Goal: Task Accomplishment & Management: Manage account settings

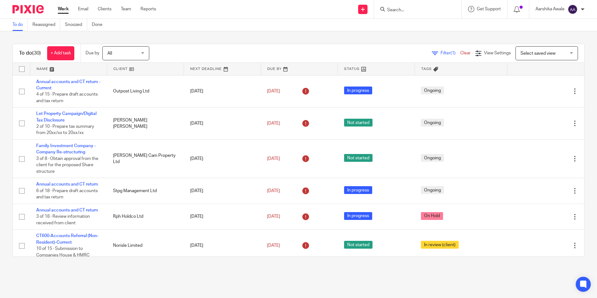
click at [585, 92] on div "To do (30) + Add task Due by All All Today Tomorrow This week Next week This mo…" at bounding box center [298, 150] width 597 height 238
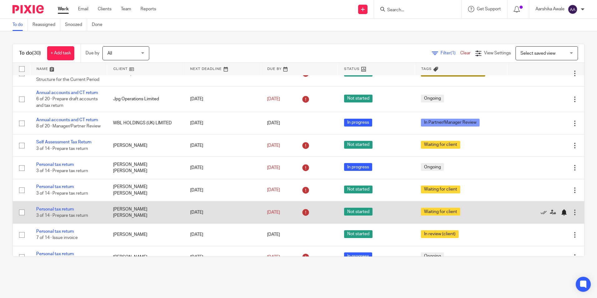
scroll to position [395, 0]
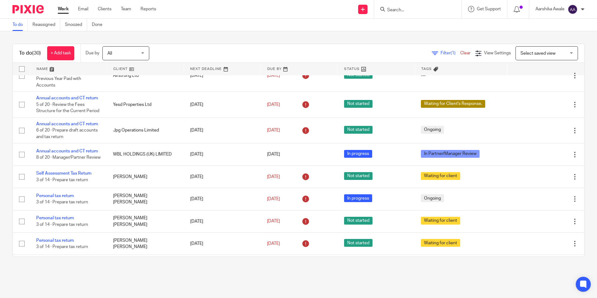
click at [579, 152] on div "To do (30) + Add task Due by All All Today Tomorrow This week Next week This mo…" at bounding box center [298, 150] width 597 height 238
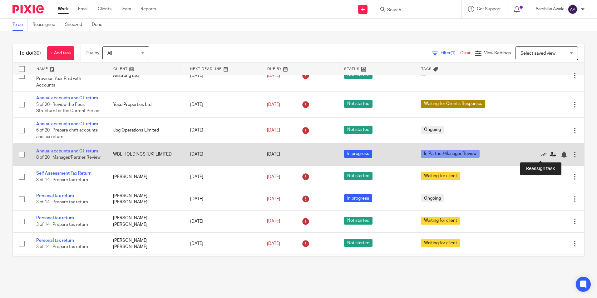
click at [550, 154] on icon at bounding box center [553, 155] width 6 height 6
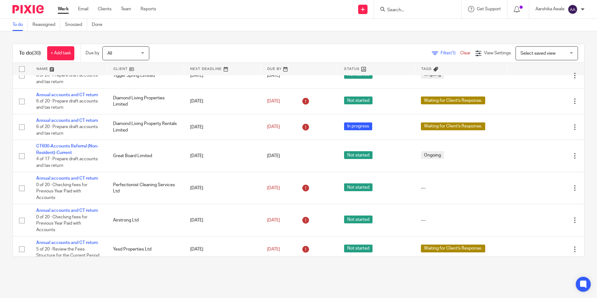
scroll to position [239, 0]
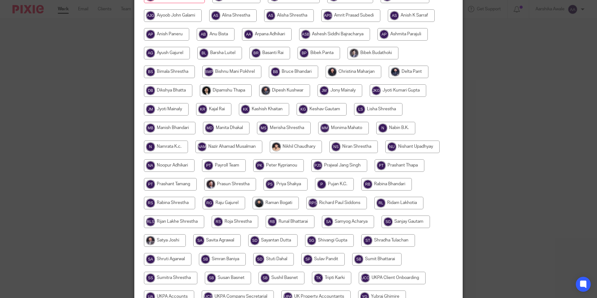
scroll to position [125, 0]
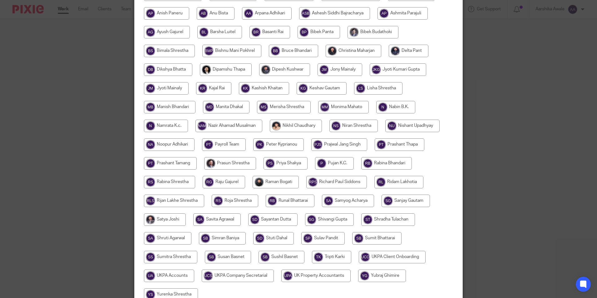
click at [278, 180] on input "radio" at bounding box center [276, 182] width 46 height 12
radio input "true"
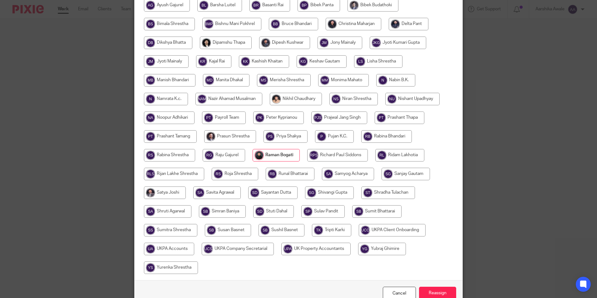
scroll to position [186, 0]
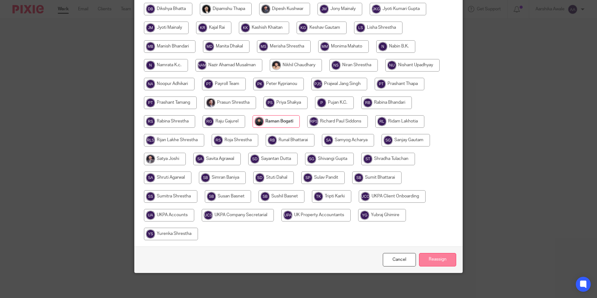
click at [432, 254] on input "Reassign" at bounding box center [437, 259] width 37 height 13
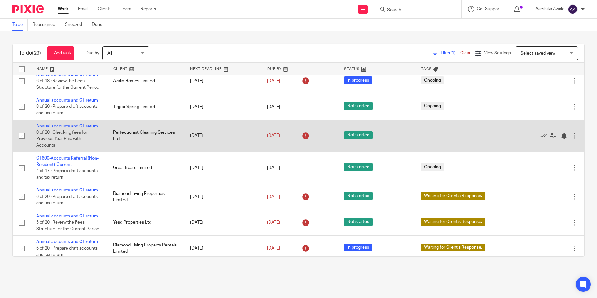
scroll to position [213, 0]
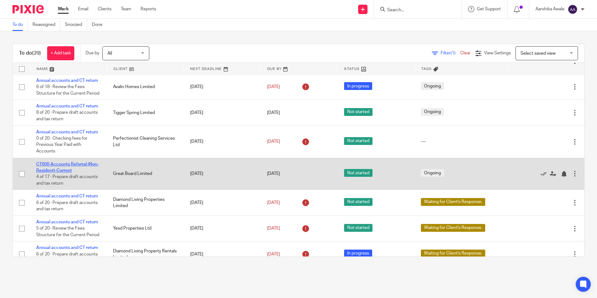
click at [69, 162] on link "CT600-Accounts Referral (Non-Resident)-Current" at bounding box center [67, 167] width 62 height 11
click at [72, 167] on td "CT600-Accounts Referral (Non-Resident)-Current 4 of 17 · Prepare draft accounts…" at bounding box center [68, 174] width 77 height 32
click at [72, 163] on link "CT600-Accounts Referral (Non-Resident)-Current" at bounding box center [67, 167] width 62 height 11
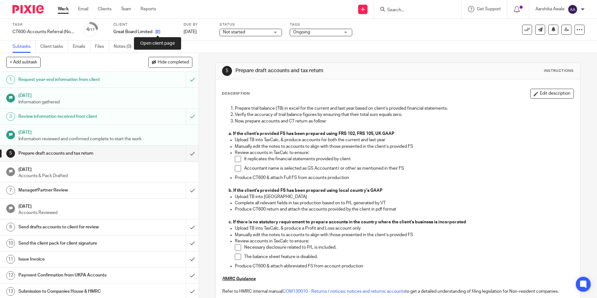
click at [157, 30] on icon at bounding box center [158, 31] width 5 height 5
